Goal: Transaction & Acquisition: Download file/media

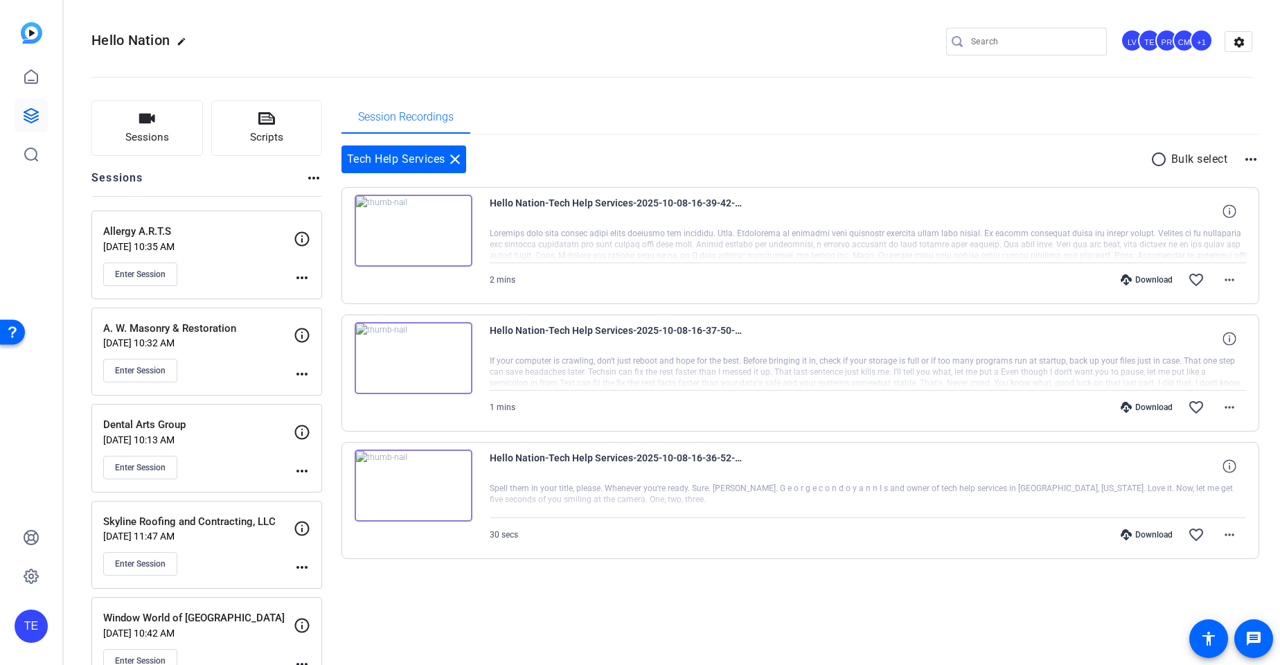
click at [215, 274] on div "Enter Session" at bounding box center [198, 275] width 191 height 24
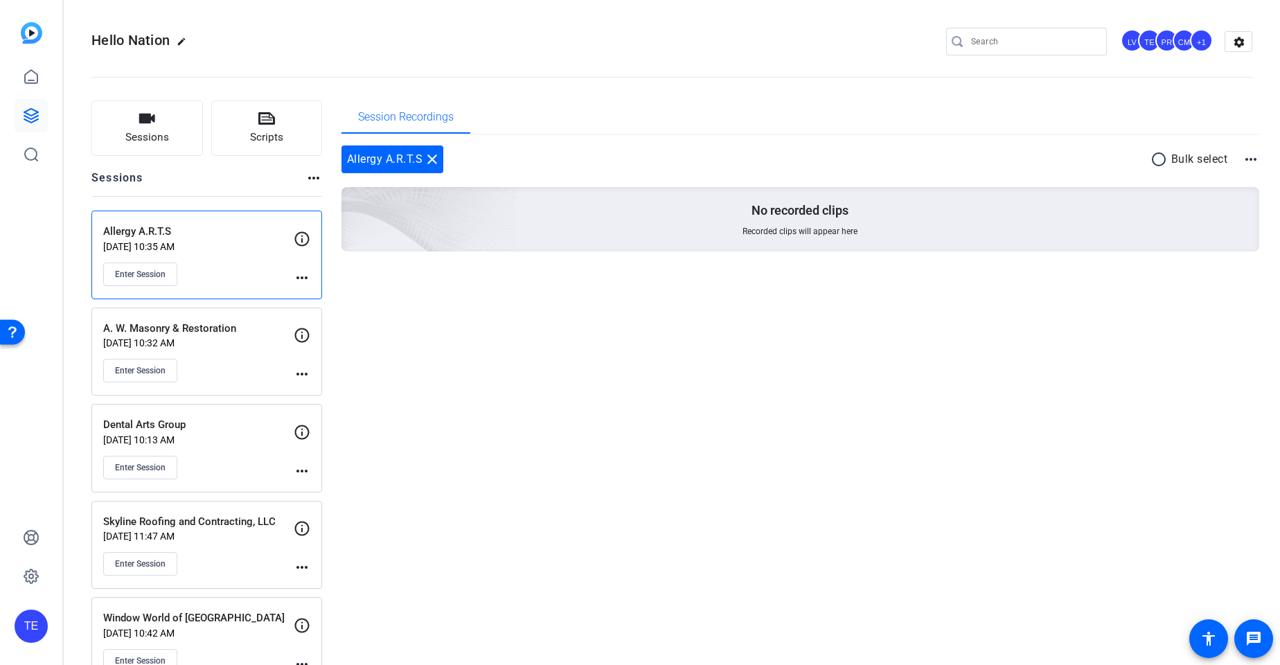
click at [258, 355] on div "A. W. Masonry & Restoration [DATE] 10:32 AM Enter Session" at bounding box center [198, 352] width 191 height 62
click at [238, 462] on div "Enter Session" at bounding box center [198, 468] width 191 height 24
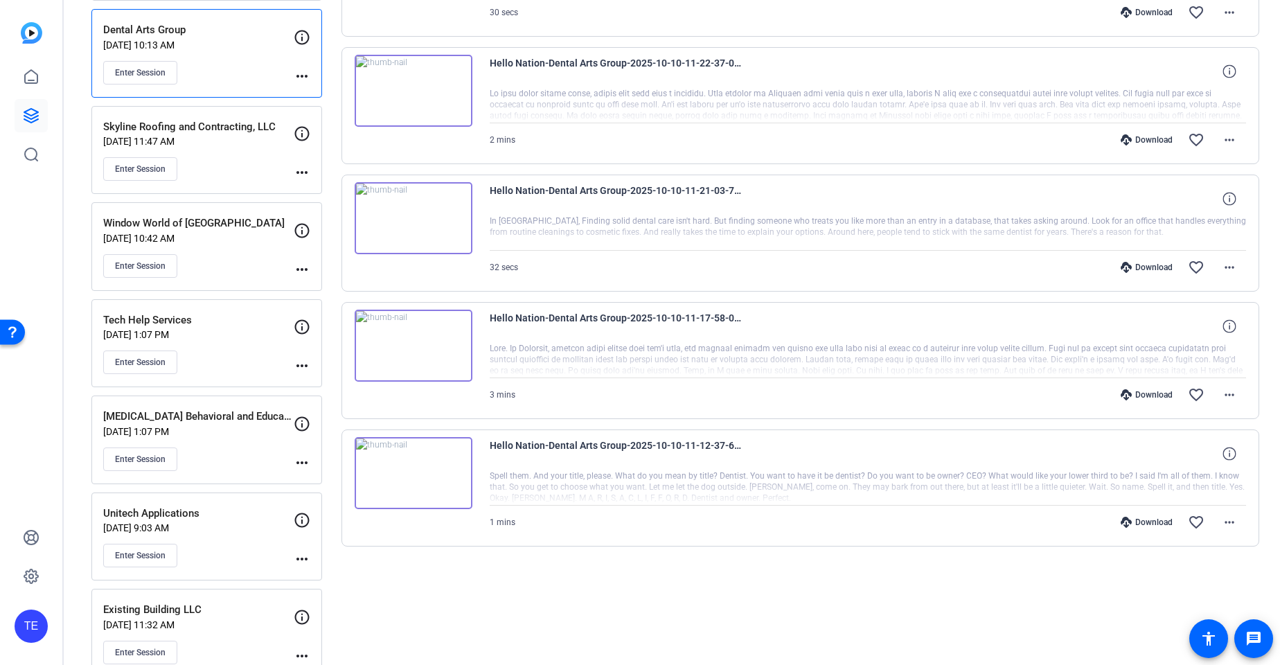
scroll to position [396, 0]
click at [1231, 529] on span at bounding box center [1229, 520] width 33 height 33
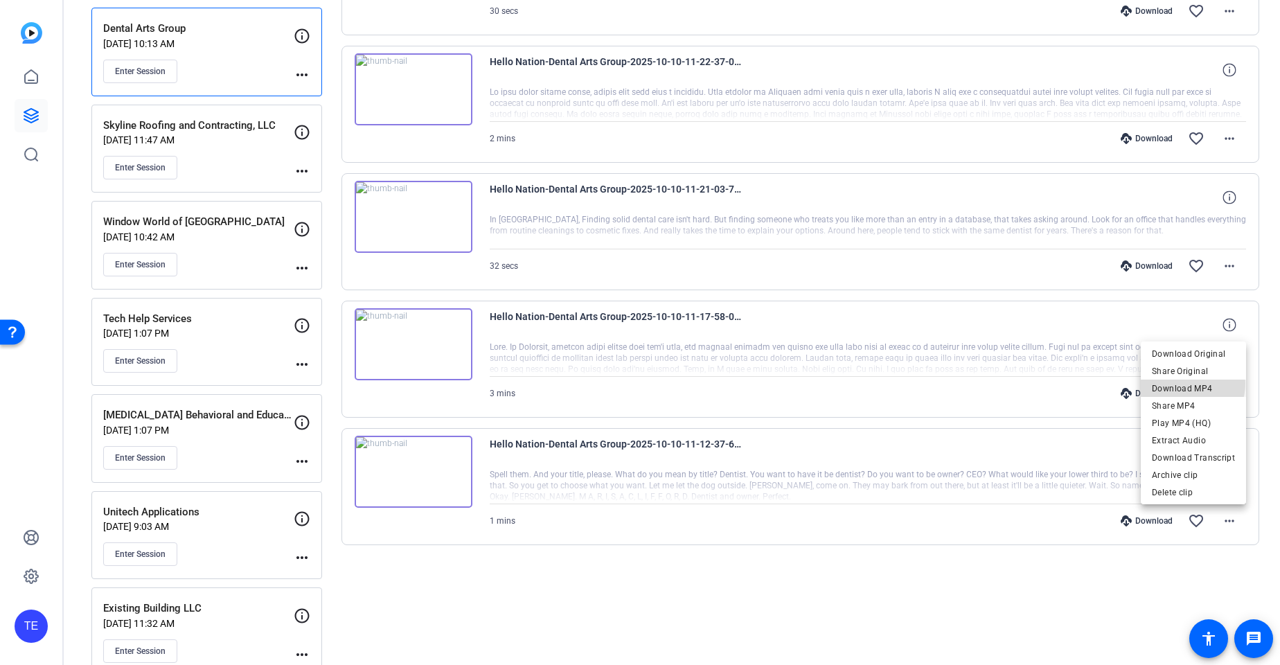
click at [1189, 384] on span "Download MP4" at bounding box center [1193, 388] width 83 height 17
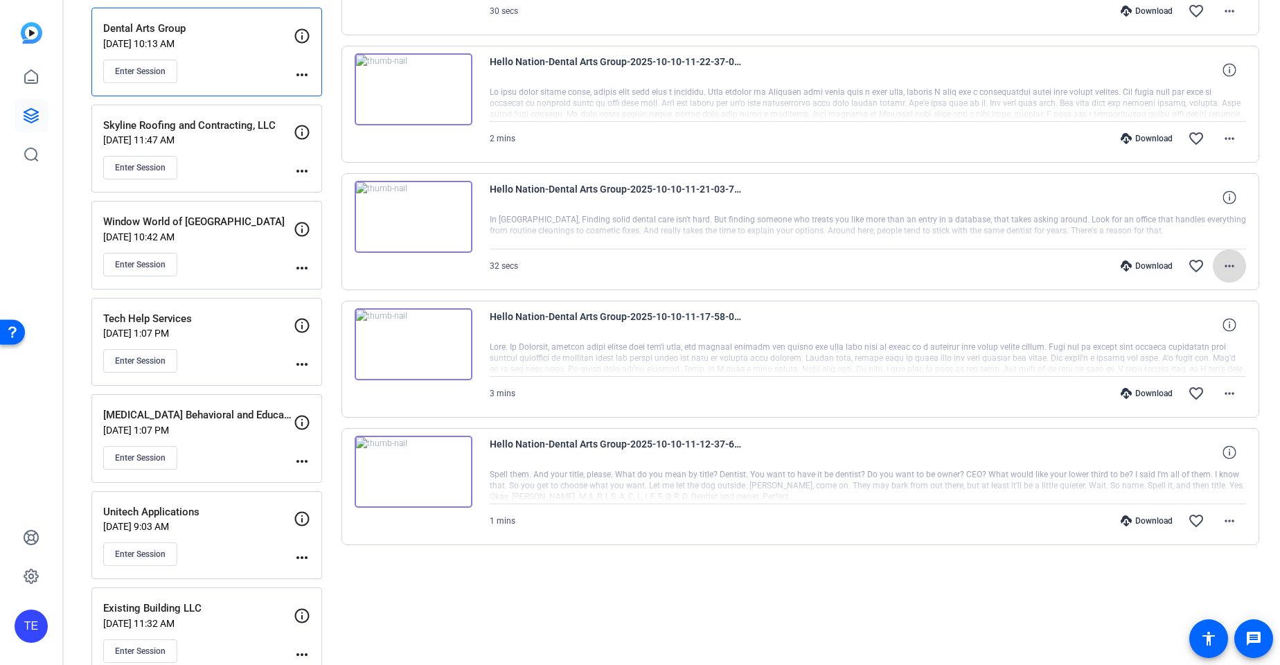
click at [1231, 264] on mat-icon "more_horiz" at bounding box center [1230, 266] width 17 height 17
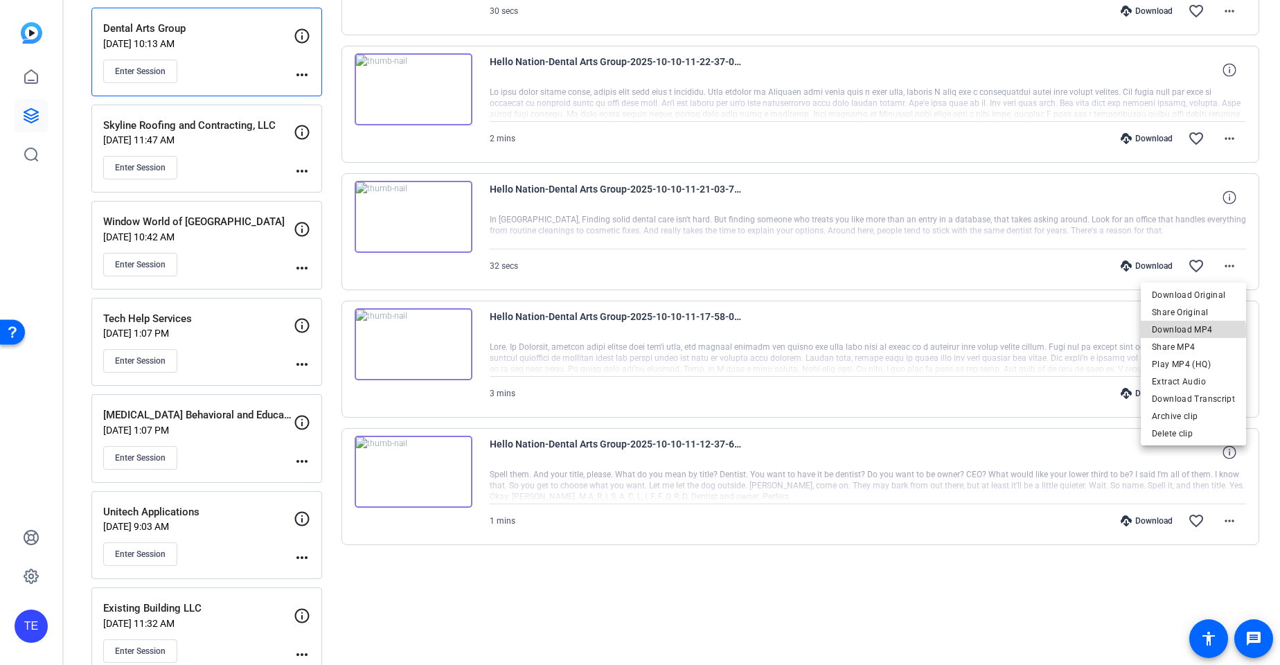
click at [1195, 331] on span "Download MP4" at bounding box center [1193, 330] width 83 height 17
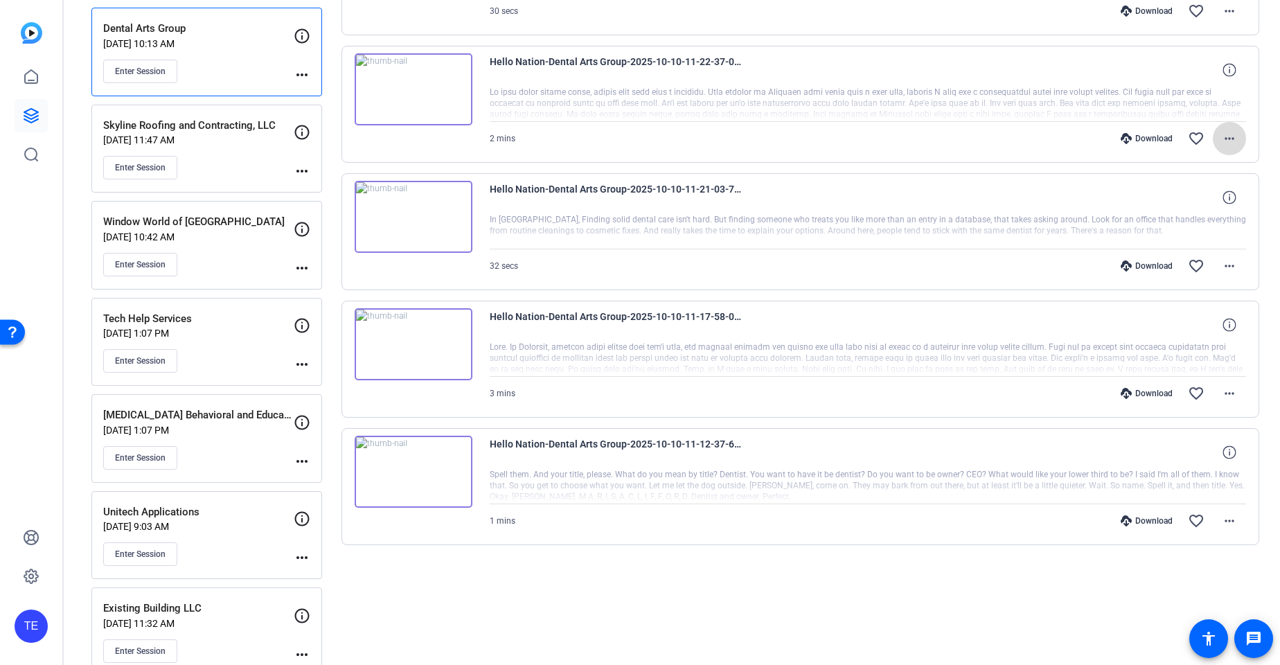
click at [1231, 141] on mat-icon "more_horiz" at bounding box center [1230, 138] width 17 height 17
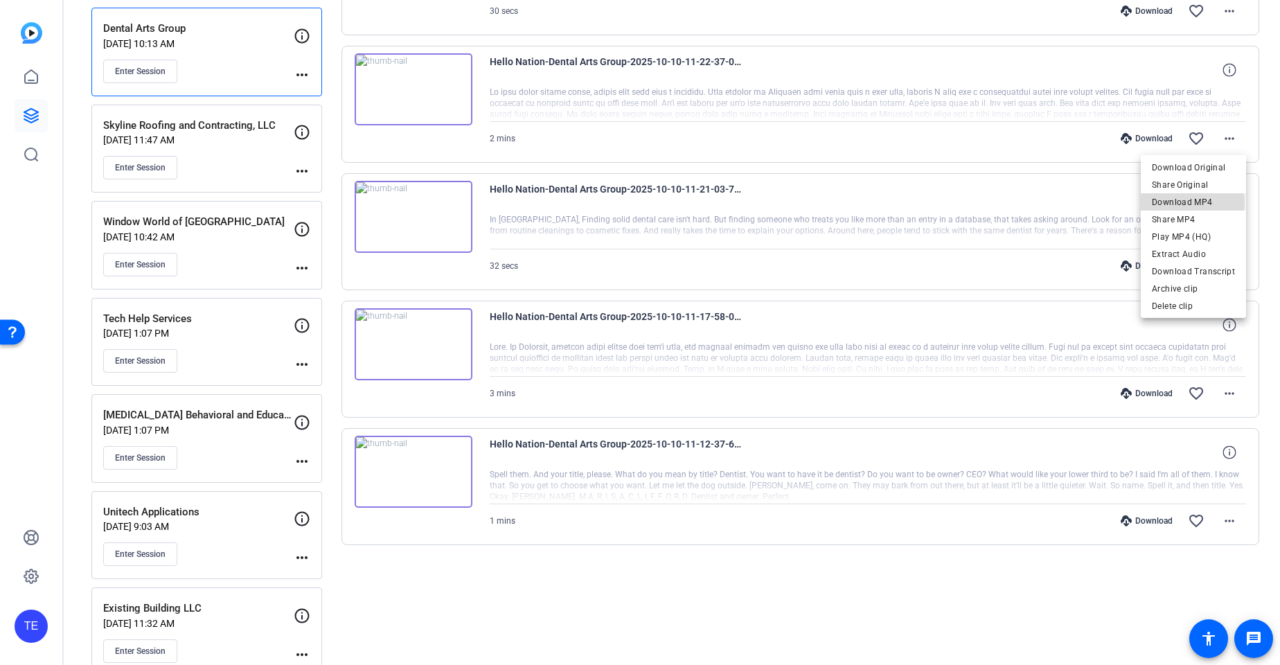
click at [1181, 202] on span "Download MP4" at bounding box center [1193, 202] width 83 height 17
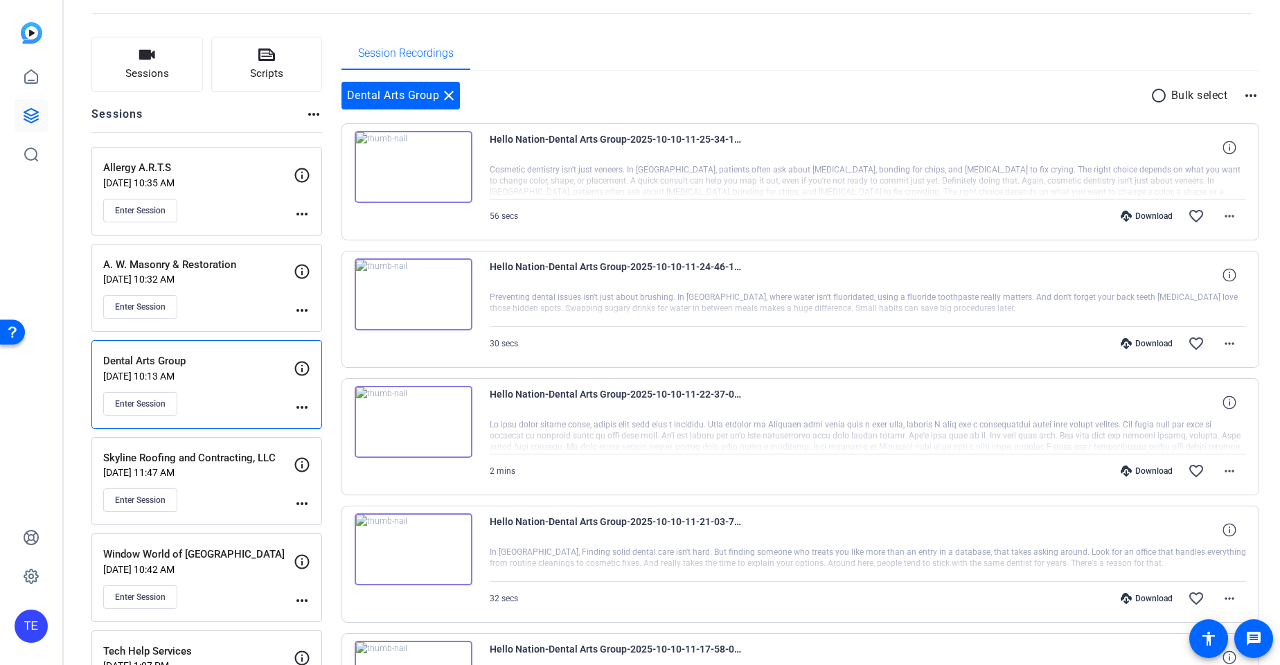
scroll to position [44, 0]
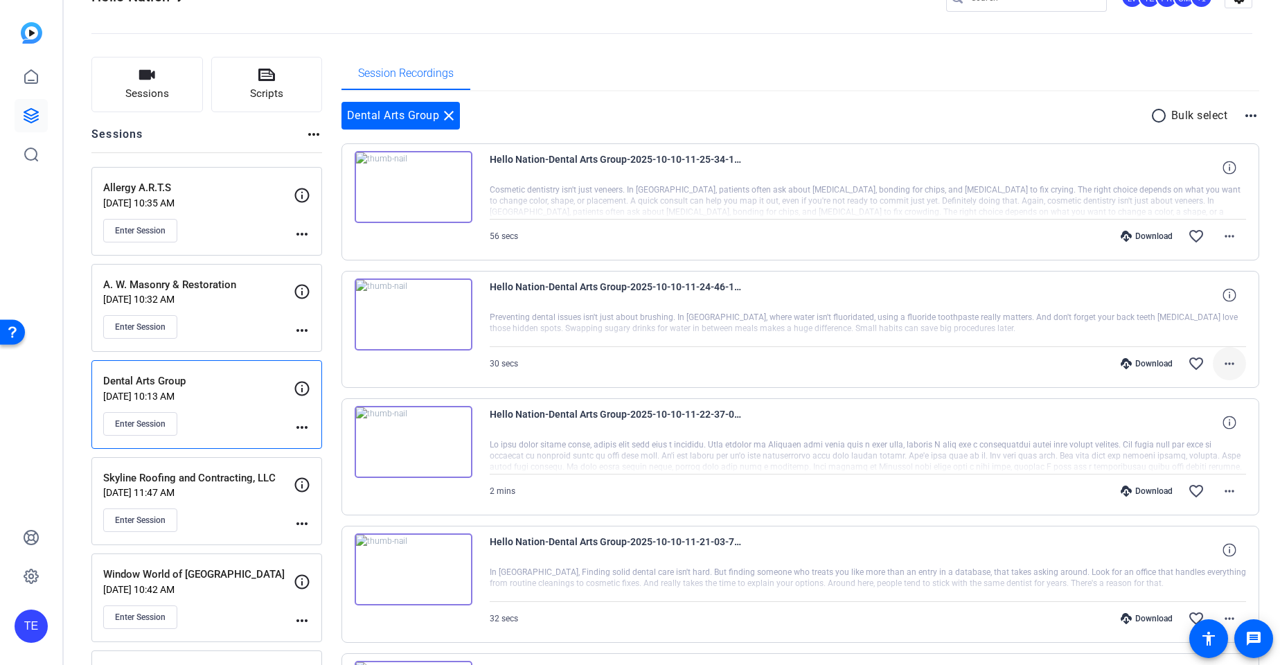
click at [1226, 364] on mat-icon "more_horiz" at bounding box center [1230, 363] width 17 height 17
drag, startPoint x: 1174, startPoint y: 423, endPoint x: 1178, endPoint y: 416, distance: 8.1
click at [1174, 423] on span "Download MP4" at bounding box center [1193, 427] width 83 height 17
click at [1229, 234] on mat-icon "more_horiz" at bounding box center [1230, 236] width 17 height 17
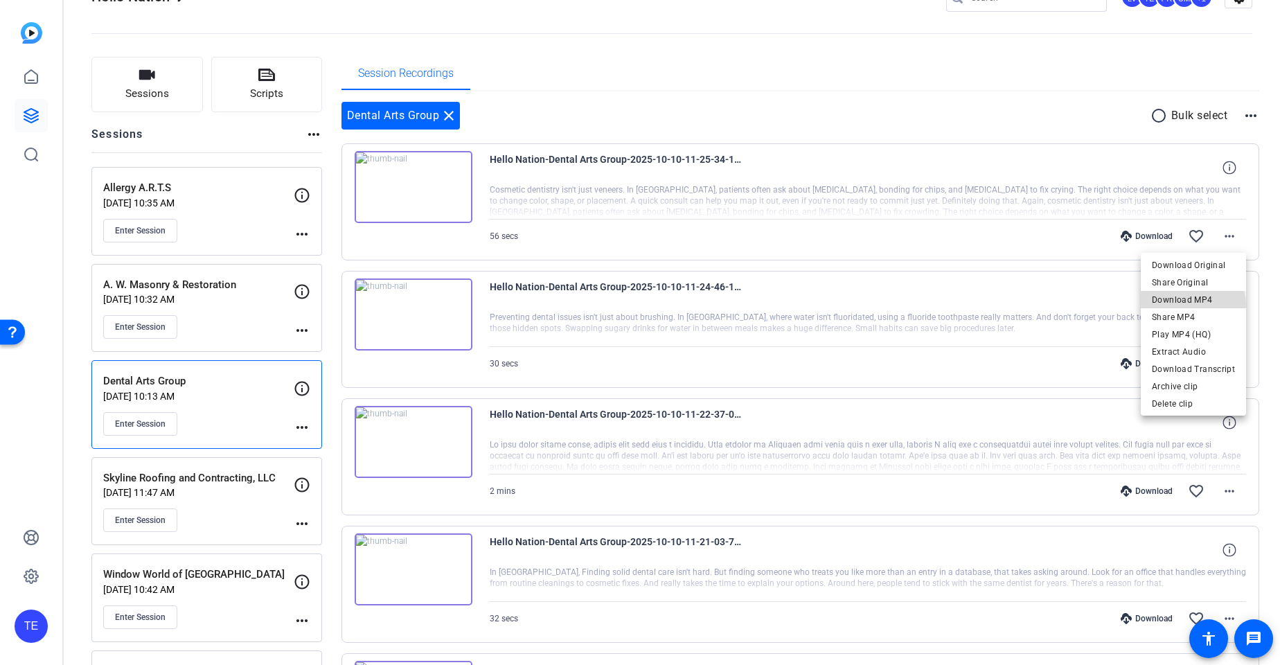
click at [1188, 306] on span "Download MP4" at bounding box center [1193, 300] width 83 height 17
